Goal: Information Seeking & Learning: Learn about a topic

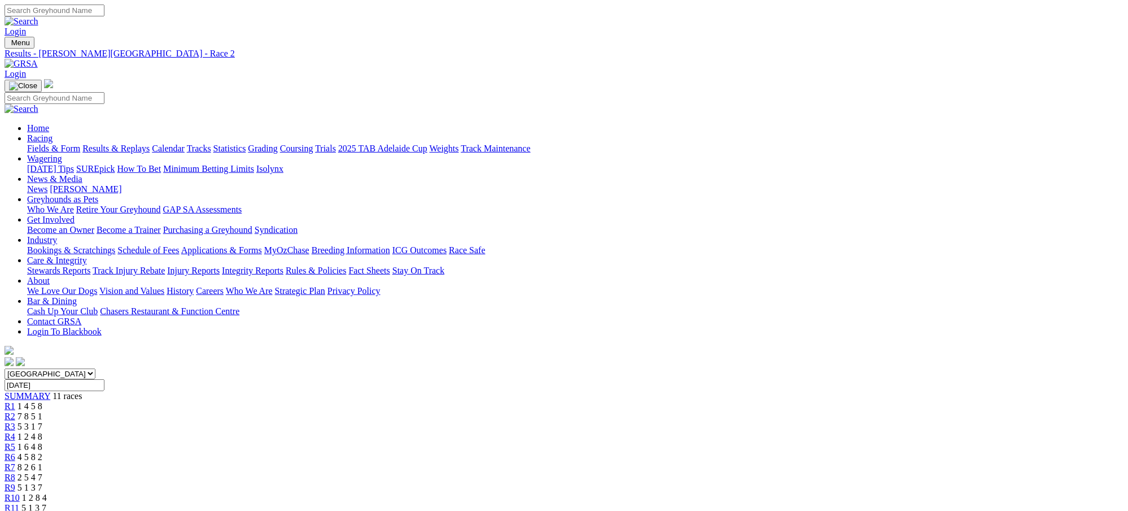
click at [432, 421] on div "R3 5 3 1 7" at bounding box center [564, 426] width 1119 height 10
click at [42, 432] on span "1 2 4 8" at bounding box center [30, 437] width 25 height 10
click at [42, 442] on span "1 6 4 8" at bounding box center [30, 447] width 25 height 10
click at [42, 432] on span "1 2 4 8" at bounding box center [30, 437] width 25 height 10
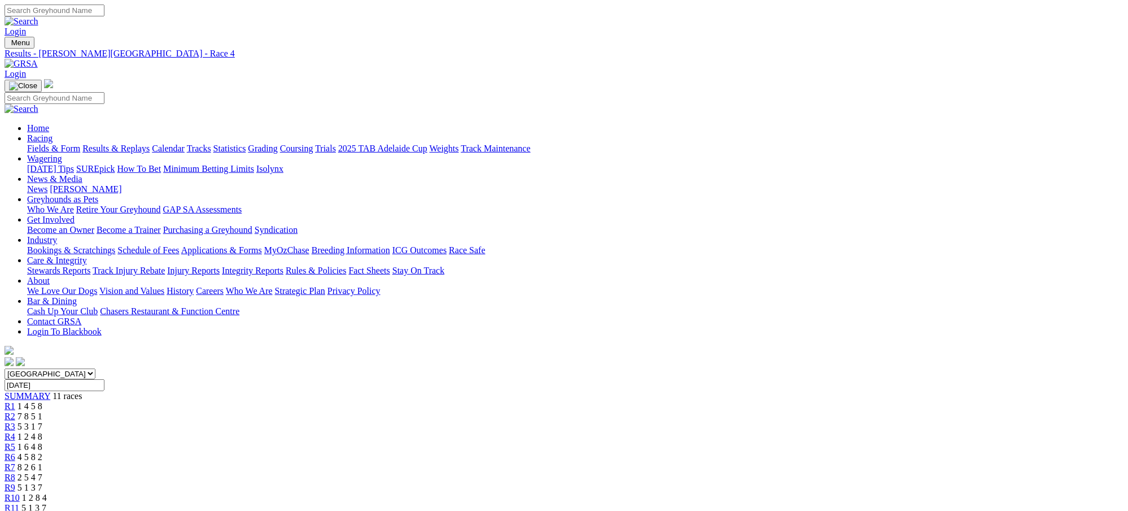
click at [42, 452] on span "4 5 8 2" at bounding box center [30, 457] width 25 height 10
click at [42, 462] on span "8 2 6 1" at bounding box center [30, 467] width 25 height 10
click at [42, 472] on span "2 5 4 7" at bounding box center [30, 477] width 25 height 10
click at [42, 482] on span "5 1 3 7" at bounding box center [30, 487] width 25 height 10
drag, startPoint x: 0, startPoint y: 0, endPoint x: 829, endPoint y: 178, distance: 847.6
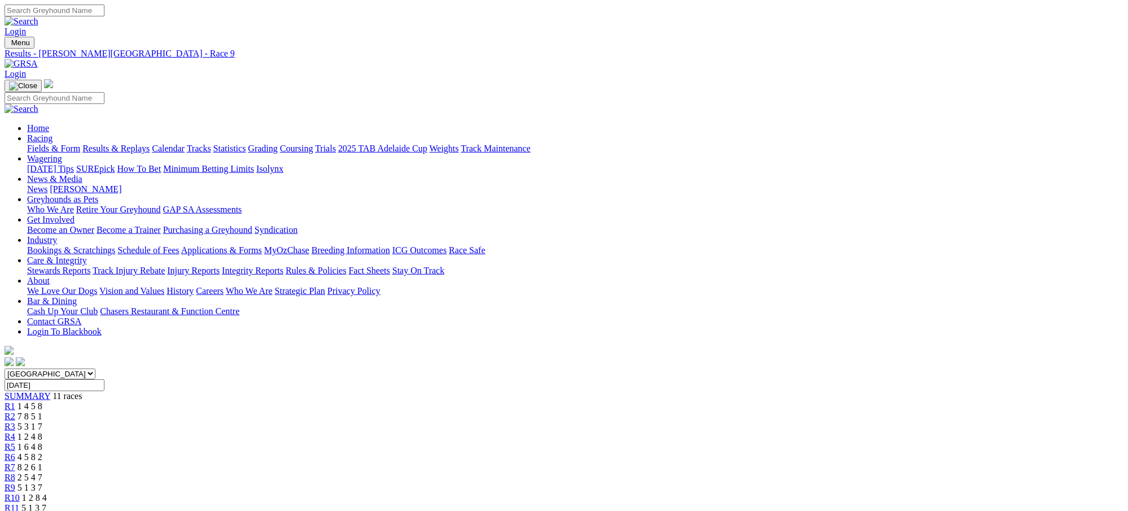
click at [829, 493] on div "R10 1 2 8 4" at bounding box center [564, 498] width 1119 height 10
click at [46, 503] on span "5 1 3 7" at bounding box center [33, 508] width 25 height 10
click at [80, 143] on link "Fields & Form" at bounding box center [53, 148] width 53 height 10
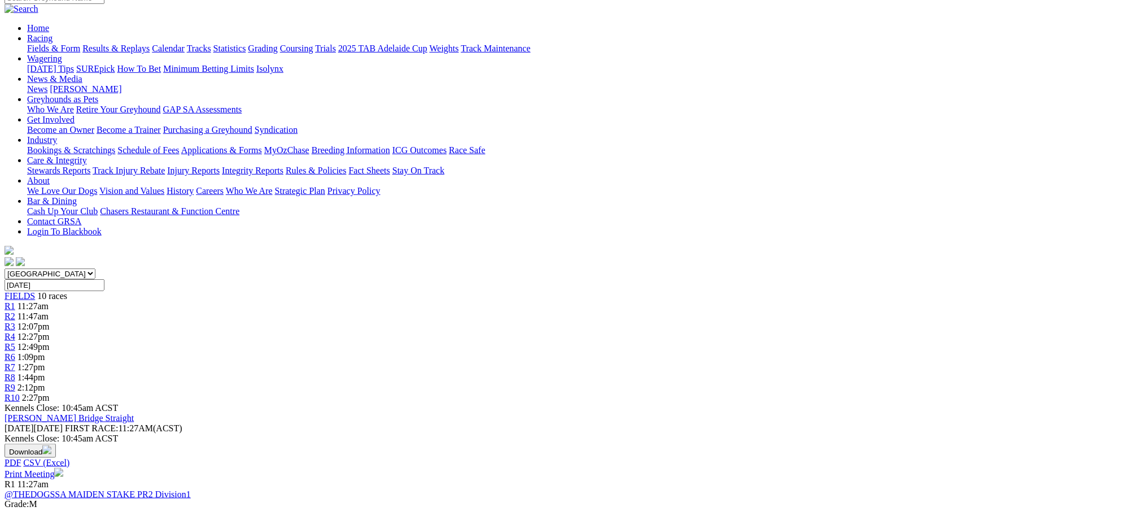
scroll to position [69, 0]
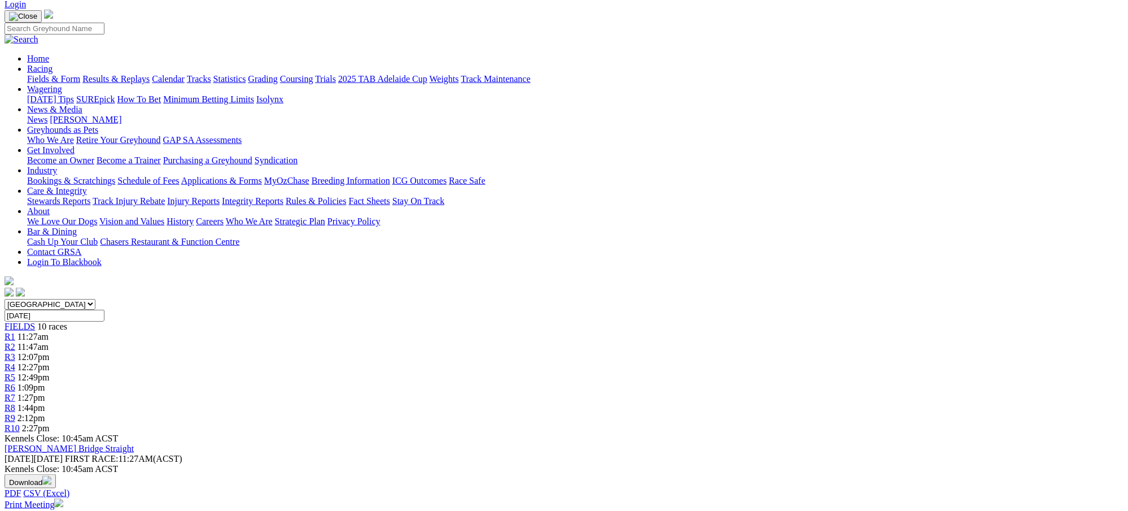
click at [308, 332] on div "R1 11:27am" at bounding box center [564, 337] width 1119 height 10
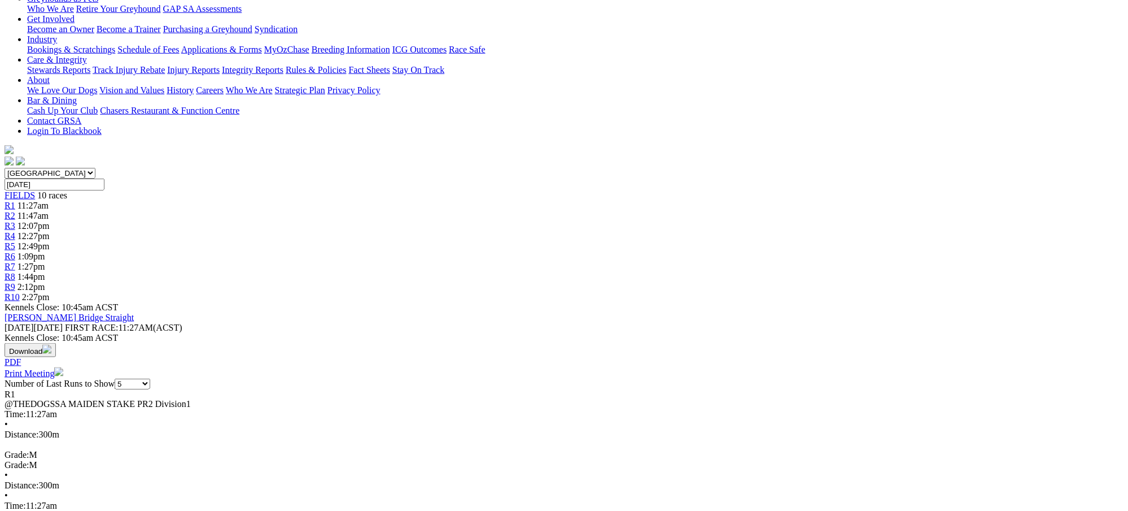
scroll to position [130, 0]
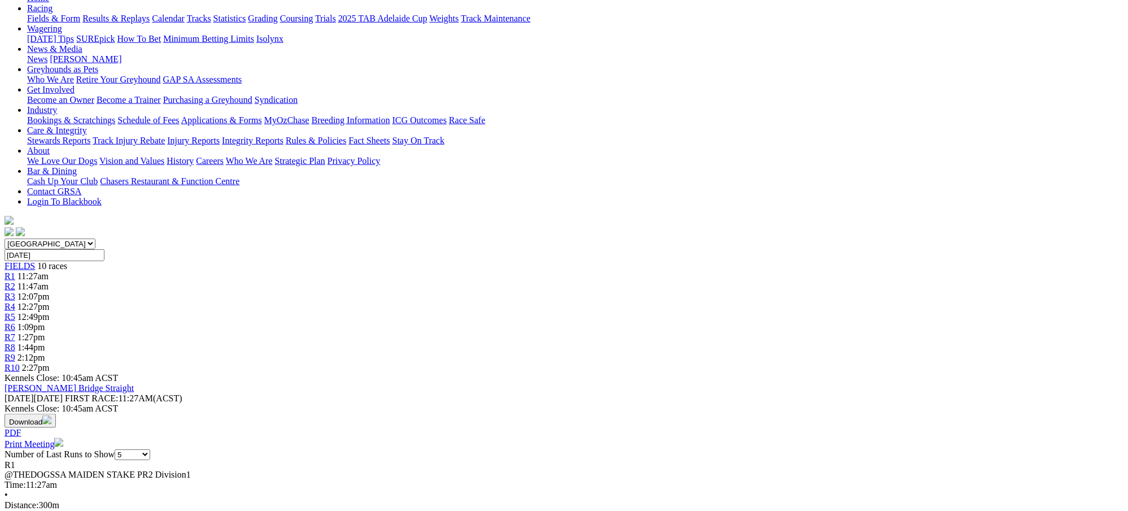
click at [376, 281] on div "R2 11:47am" at bounding box center [564, 286] width 1119 height 10
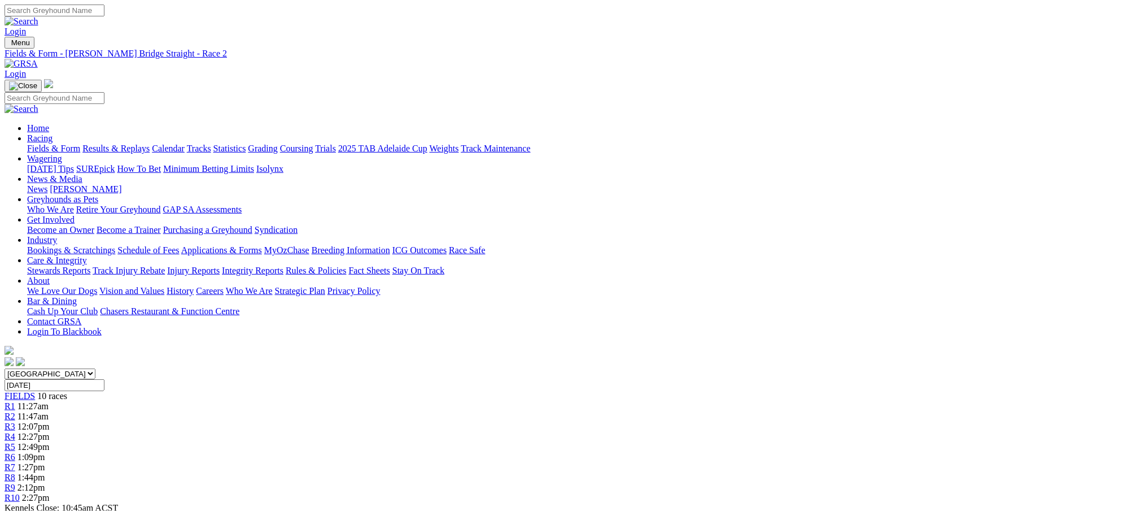
click at [50, 421] on span "12:07pm" at bounding box center [34, 426] width 32 height 10
click at [50, 432] on span "12:27pm" at bounding box center [34, 437] width 32 height 10
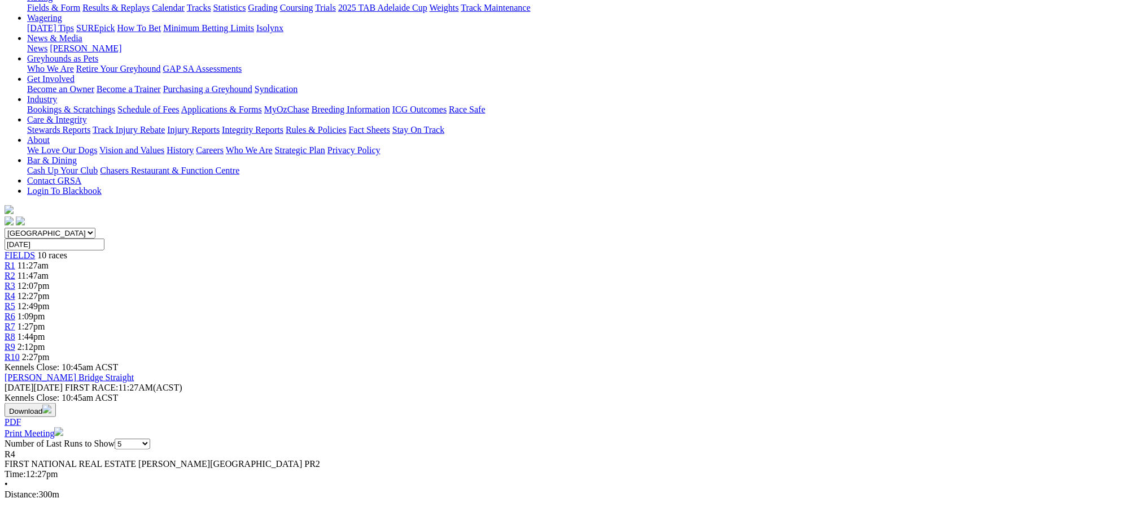
scroll to position [40, 0]
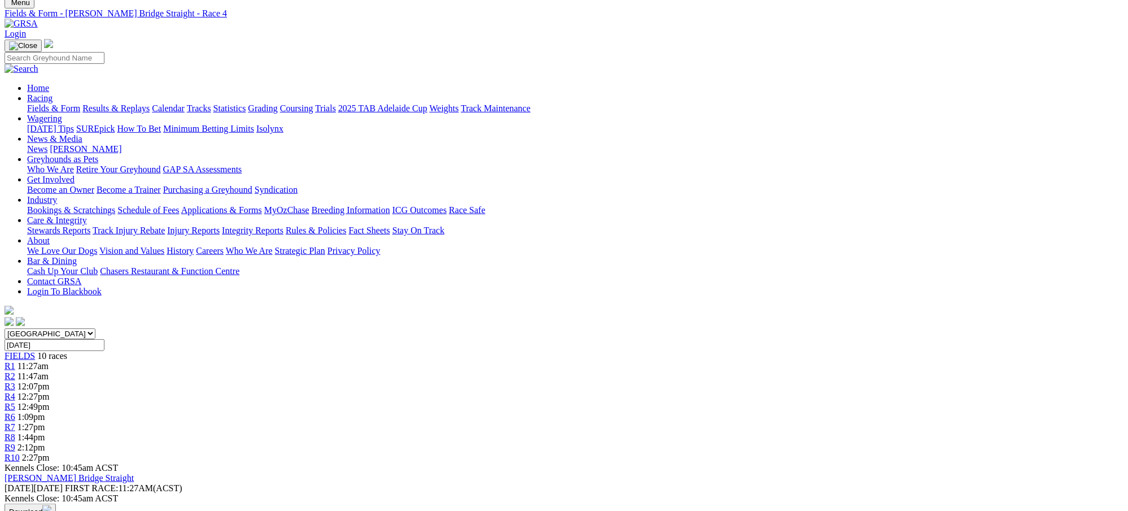
click at [50, 402] on span "12:49pm" at bounding box center [34, 407] width 32 height 10
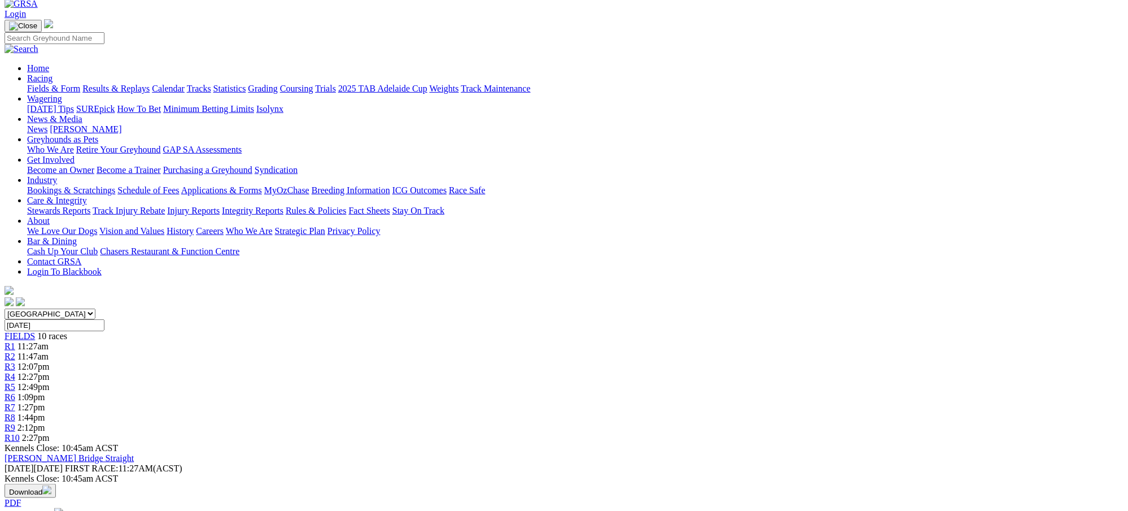
scroll to position [10, 0]
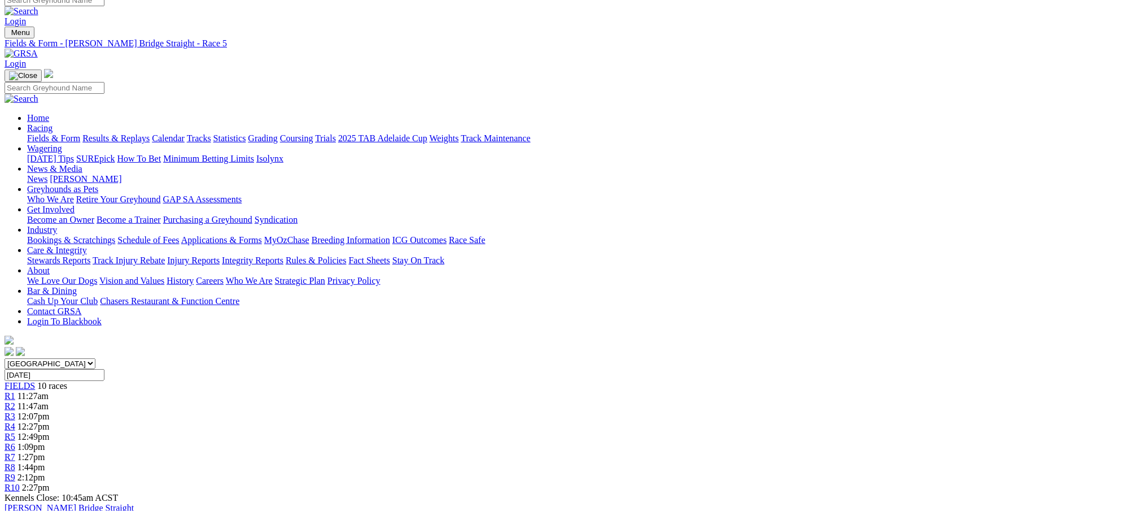
click at [45, 442] on span "1:09pm" at bounding box center [32, 447] width 28 height 10
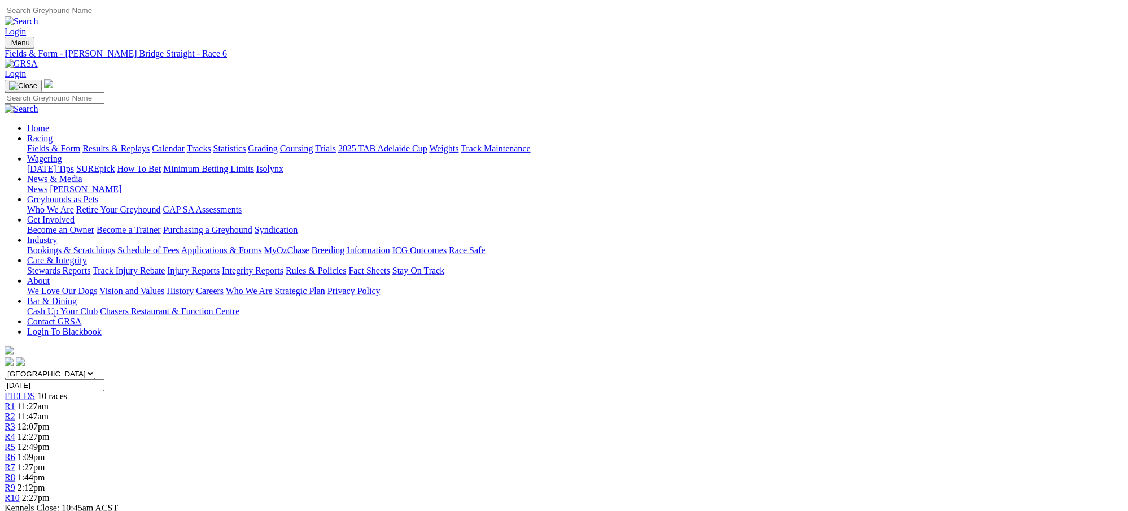
click at [702, 462] on div "R7 1:27pm" at bounding box center [564, 467] width 1119 height 10
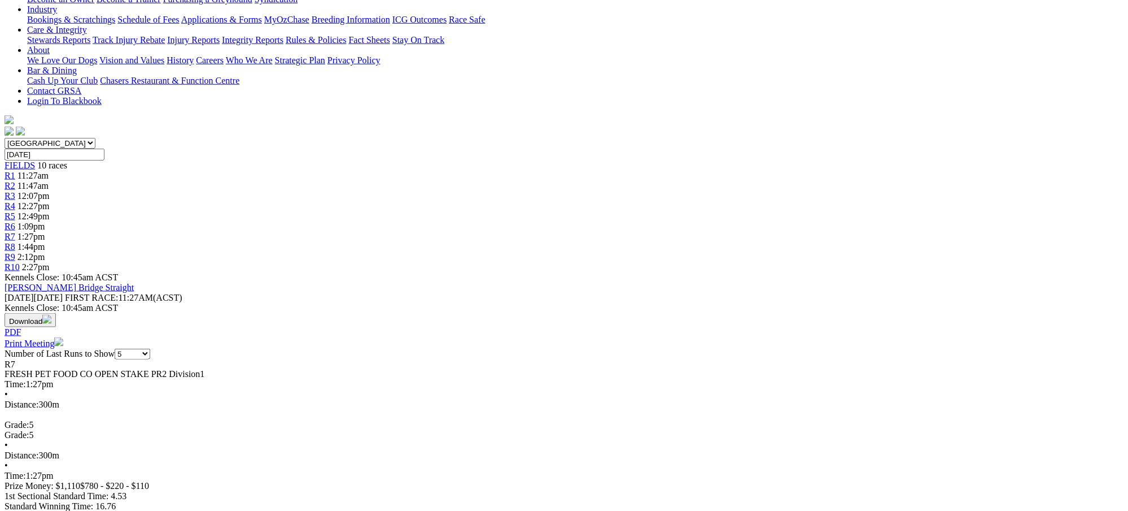
scroll to position [241, 0]
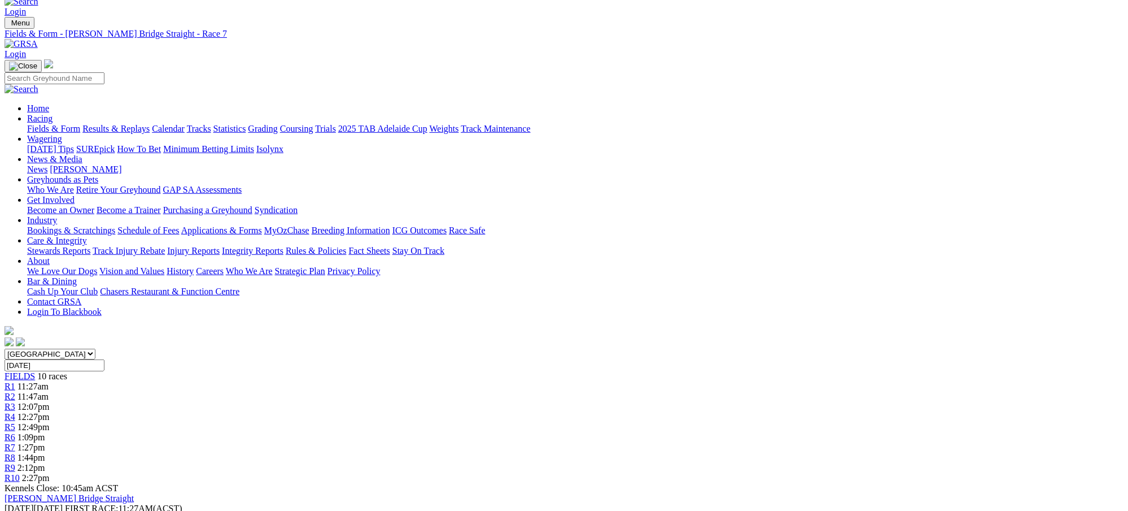
scroll to position [0, 0]
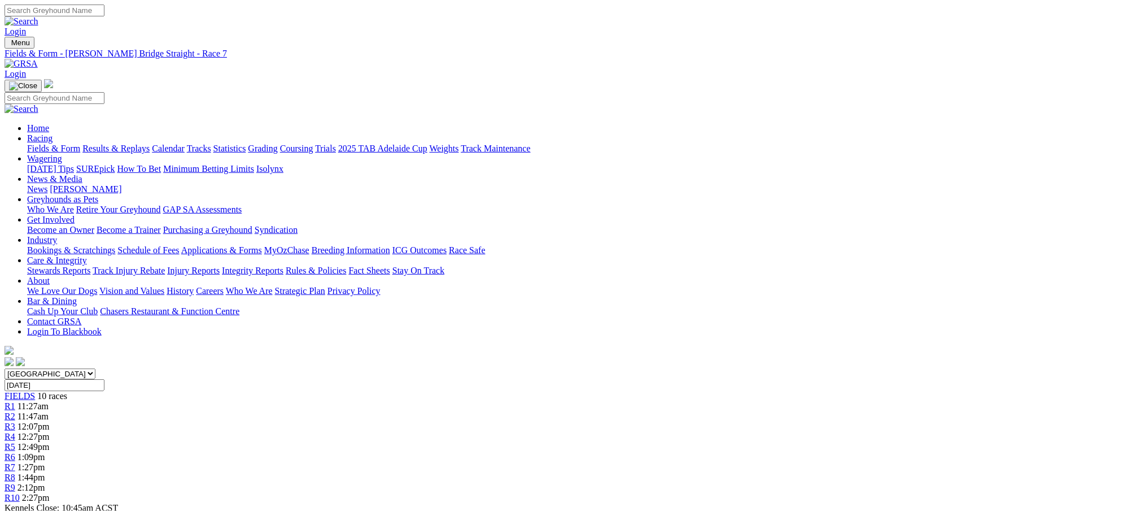
click at [45, 472] on span "1:44pm" at bounding box center [32, 477] width 28 height 10
click at [45, 482] on span "2:12pm" at bounding box center [32, 487] width 28 height 10
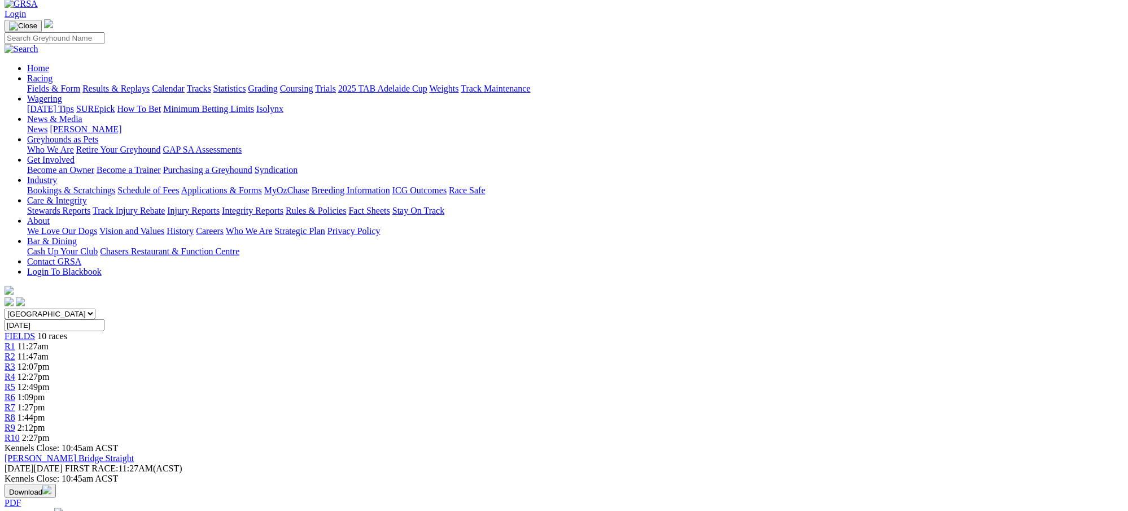
scroll to position [20, 0]
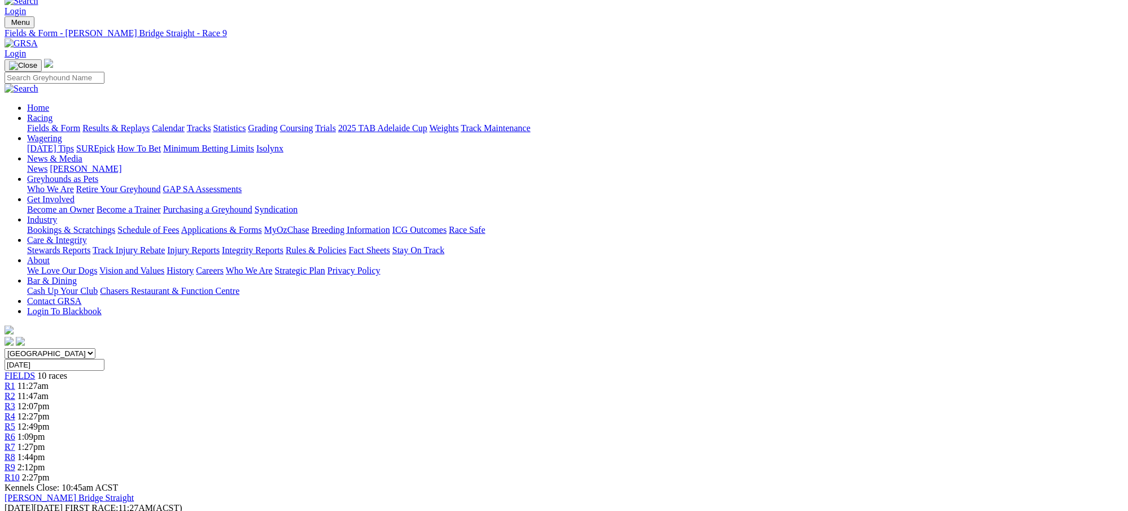
click at [50, 472] on span "2:27pm" at bounding box center [36, 477] width 28 height 10
